Goal: Navigation & Orientation: Find specific page/section

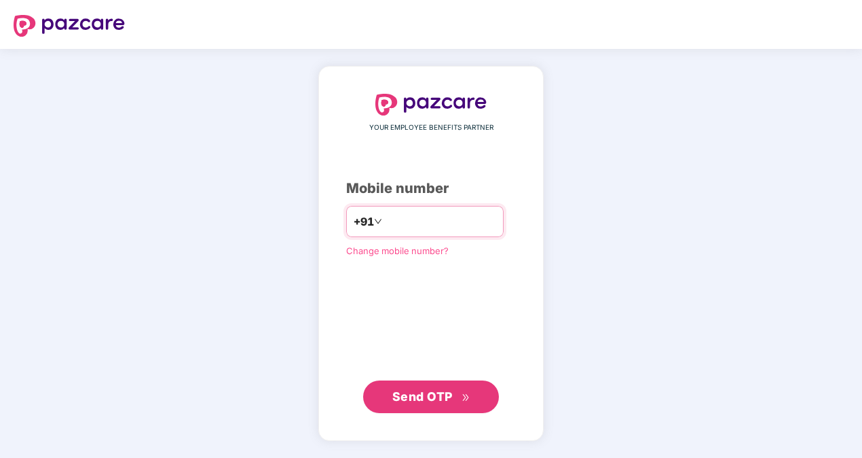
click at [385, 223] on input "number" at bounding box center [440, 221] width 111 height 22
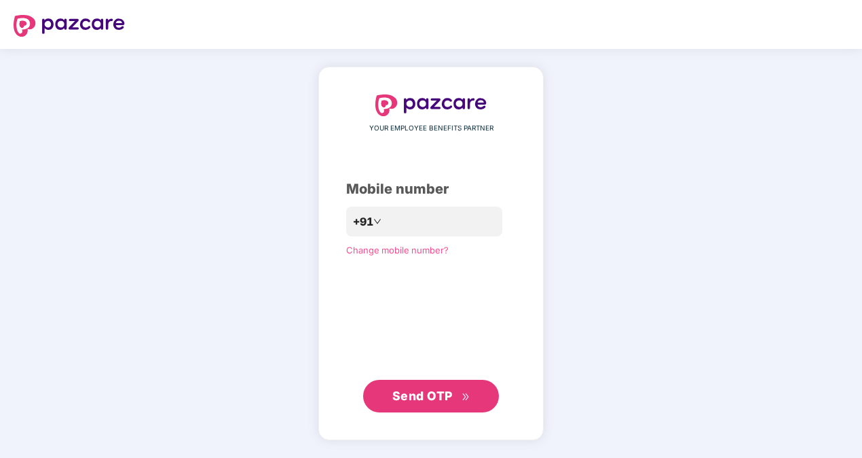
click at [407, 393] on span "Send OTP" at bounding box center [422, 395] width 60 height 14
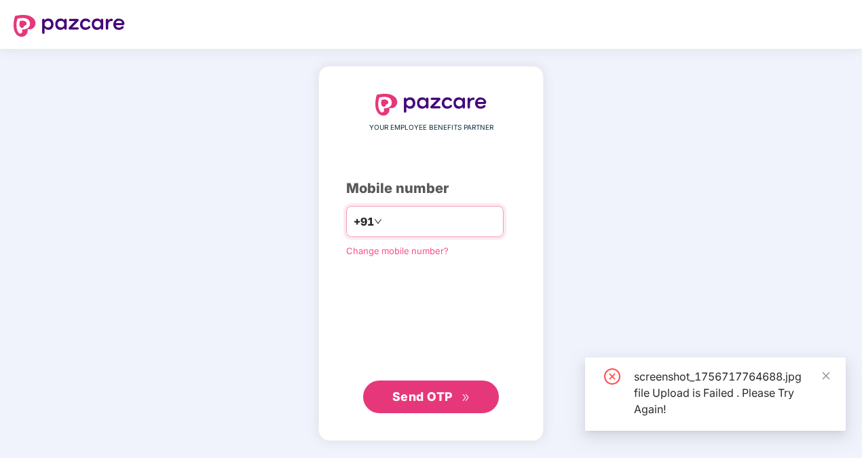
click at [385, 221] on input "**********" at bounding box center [440, 221] width 111 height 22
type input "**********"
click at [432, 407] on button "Send OTP" at bounding box center [431, 396] width 136 height 33
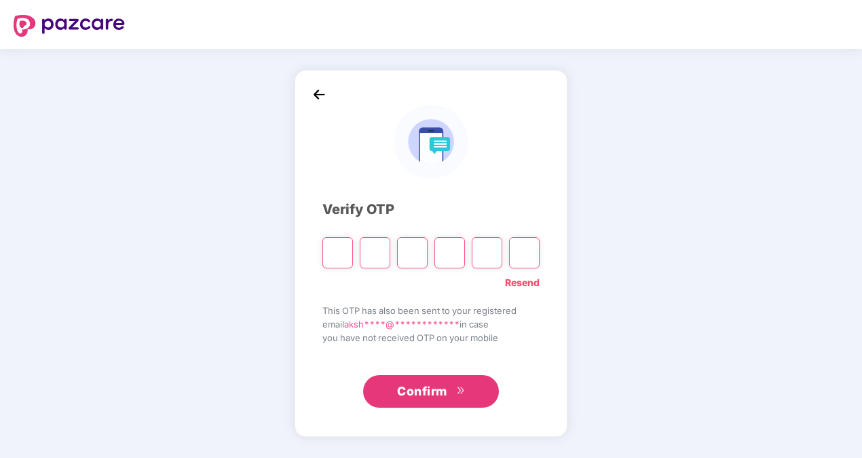
type input "*"
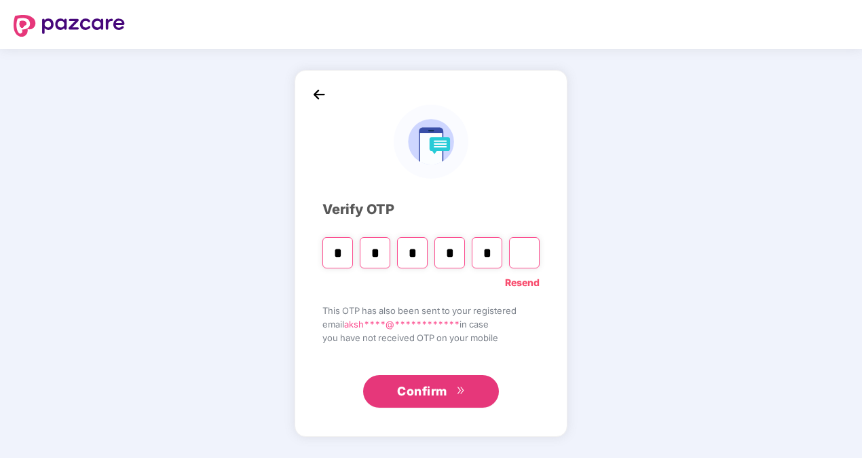
type input "*"
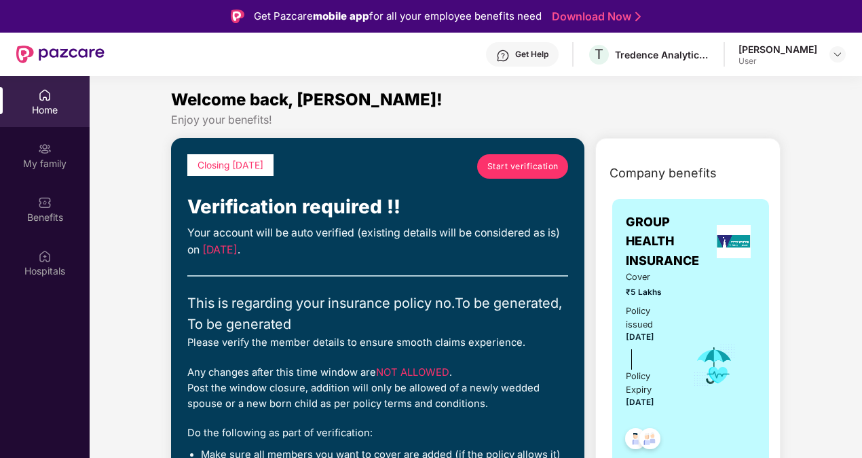
drag, startPoint x: 860, startPoint y: 97, endPoint x: 863, endPoint y: 104, distance: 7.3
click at [862, 104] on html "Get Pazcare mobile app for all your employee benefits need Download Now Get Hel…" at bounding box center [431, 229] width 862 height 458
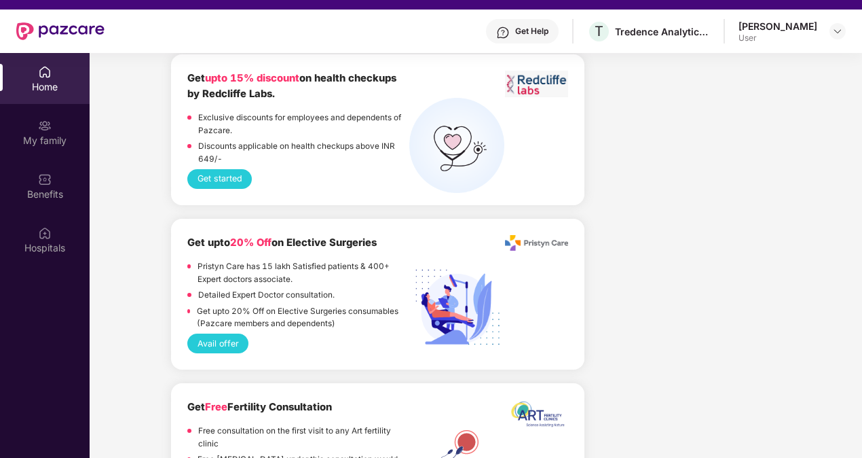
scroll to position [2158, 0]
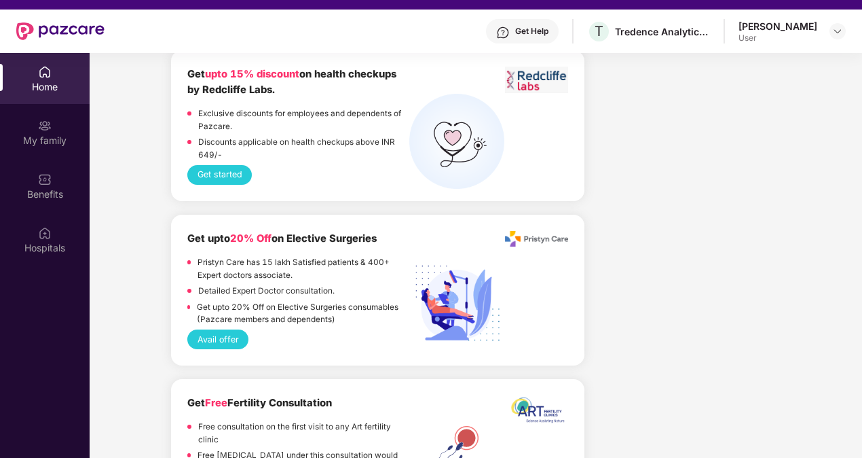
drag, startPoint x: 860, startPoint y: 326, endPoint x: 861, endPoint y: 344, distance: 18.3
click at [861, 344] on div "Home My family Benefits Hospitals Welcome back, [GEOGRAPHIC_DATA]! Enjoy your b…" at bounding box center [431, 282] width 862 height 458
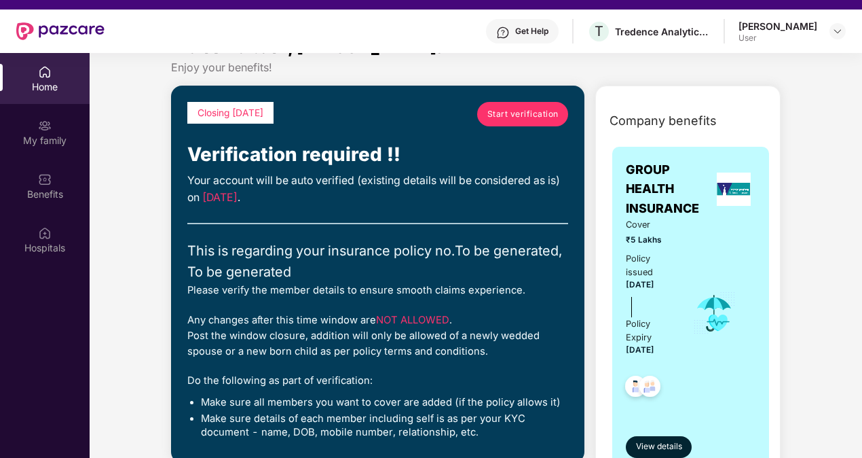
scroll to position [0, 0]
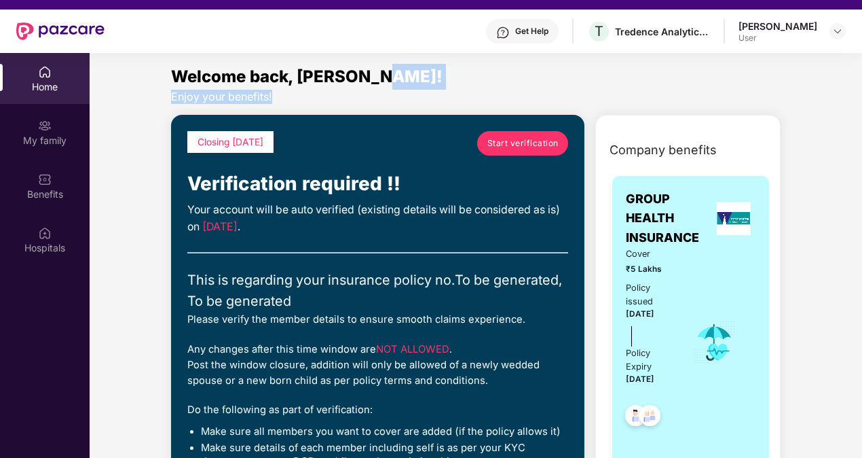
drag, startPoint x: 860, startPoint y: 74, endPoint x: 825, endPoint y: 107, distance: 48.0
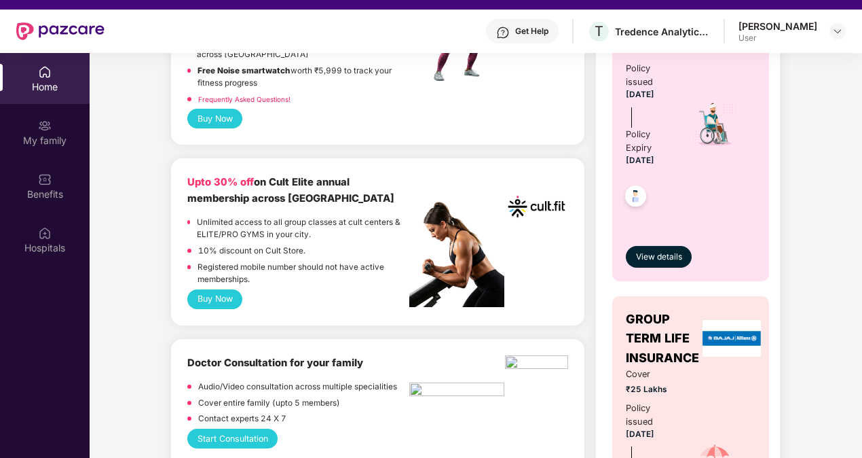
scroll to position [570, 0]
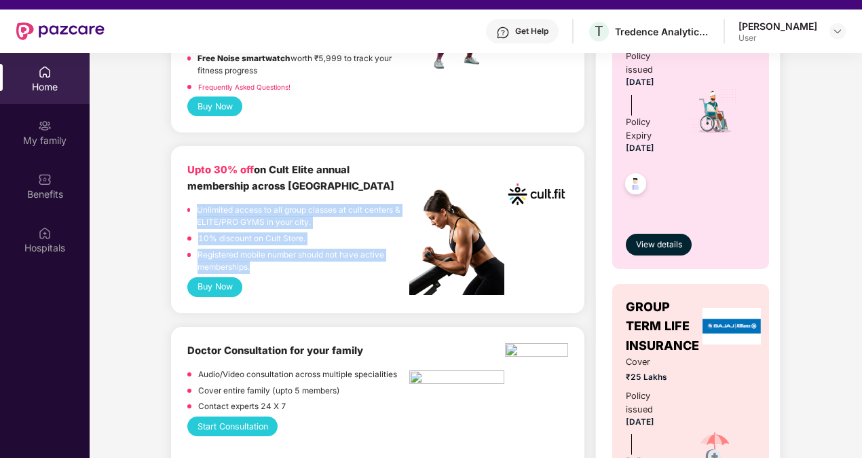
drag, startPoint x: 272, startPoint y: 272, endPoint x: 181, endPoint y: 207, distance: 111.0
click at [181, 207] on div "Upto 30% off on Cult Elite annual membership across India Unlimited access to a…" at bounding box center [377, 229] width 413 height 166
click at [349, 261] on p "Registered mobile number should not have active memberships." at bounding box center [304, 260] width 212 height 25
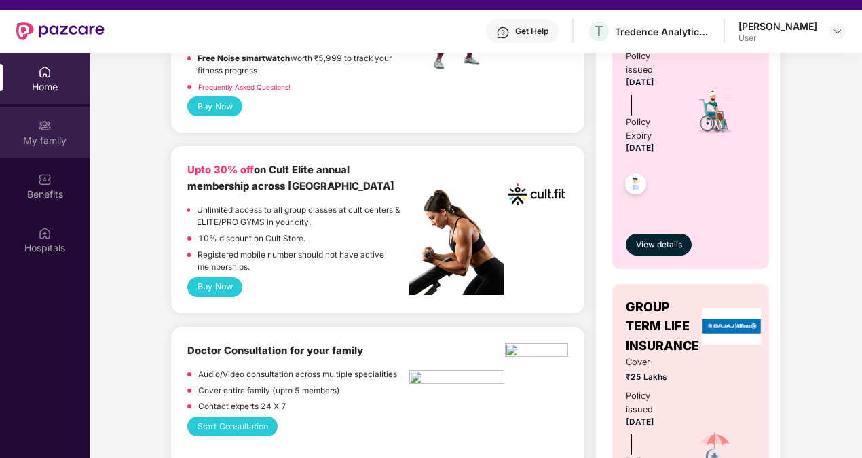
click at [50, 143] on div "My family" at bounding box center [45, 141] width 90 height 14
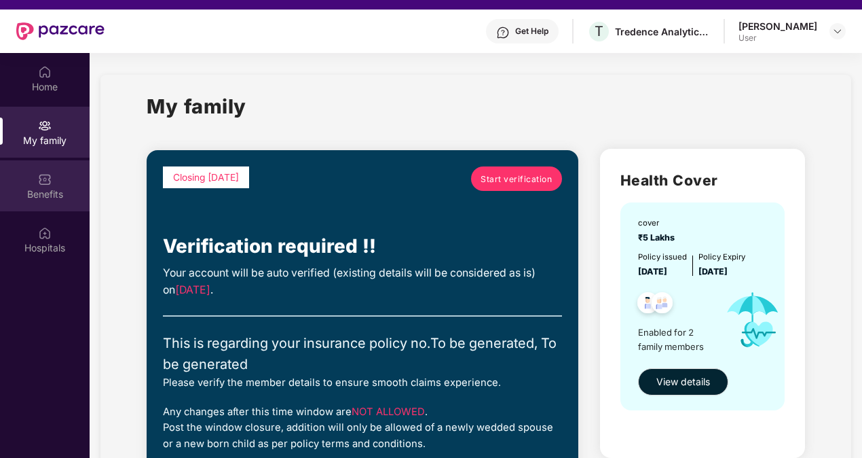
click at [62, 187] on div "Benefits" at bounding box center [45, 194] width 90 height 14
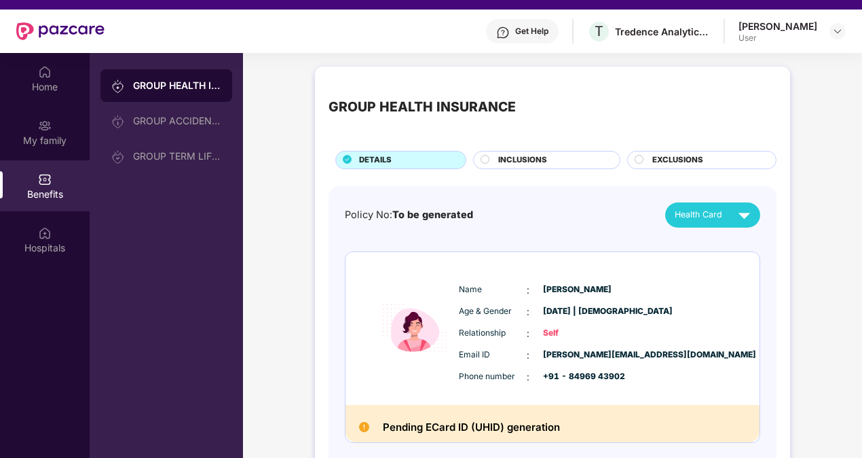
scroll to position [76, 0]
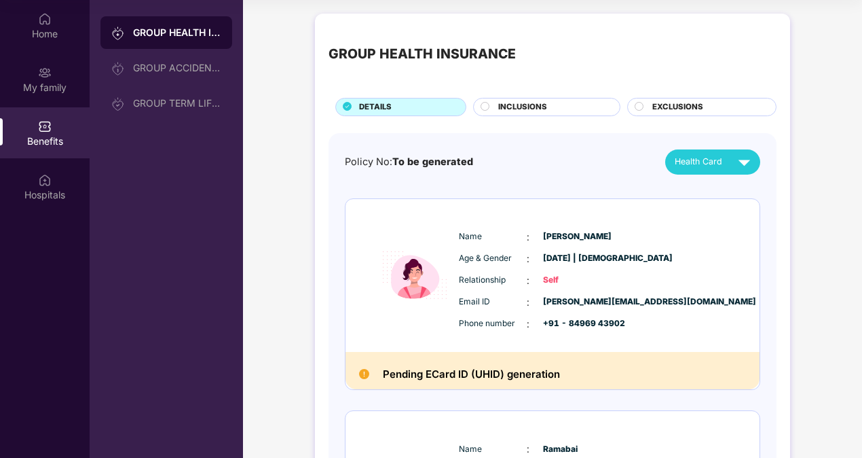
click at [809, 297] on div "GROUP HEALTH INSURANCE DETAILS INCLUSIONS EXCLUSIONS Policy No: To be generated…" at bounding box center [552, 347] width 619 height 680
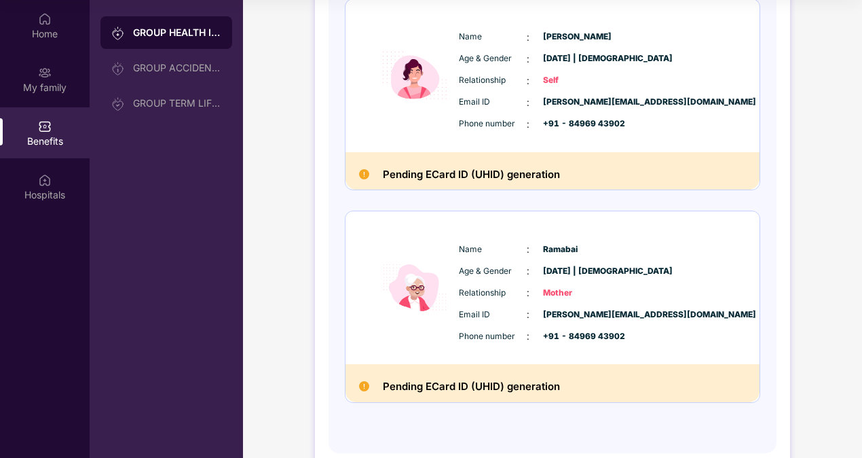
scroll to position [172, 0]
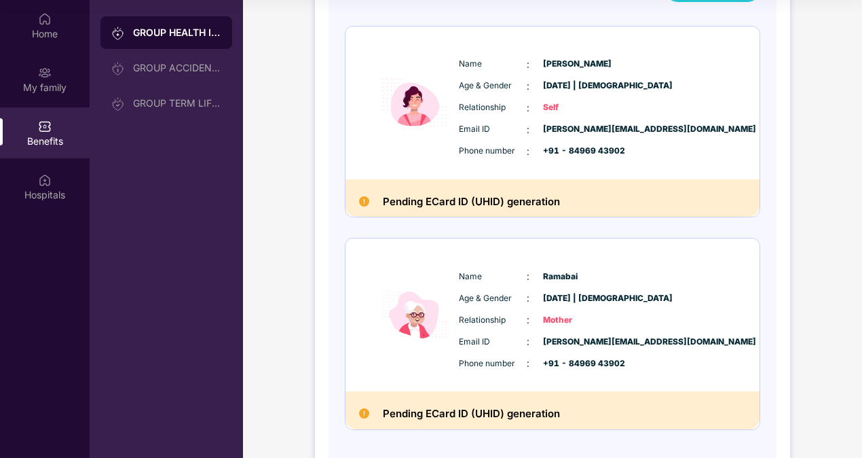
click at [360, 204] on img at bounding box center [364, 201] width 10 height 10
click at [815, 238] on div "GROUP HEALTH INSURANCE DETAILS INCLUSIONS EXCLUSIONS Policy No: To be generated…" at bounding box center [552, 174] width 619 height 680
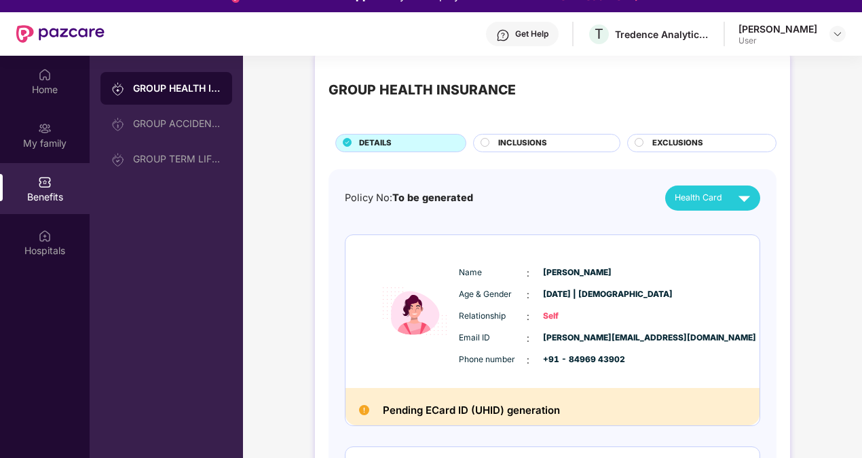
scroll to position [0, 0]
